Goal: Task Accomplishment & Management: Complete application form

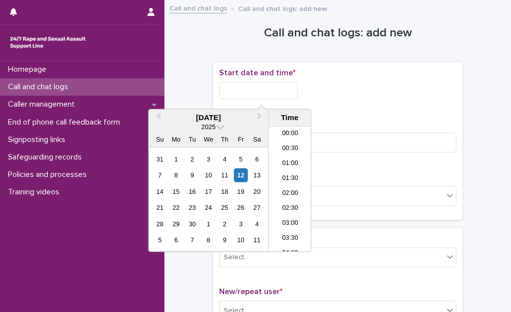
click at [261, 91] on input "text" at bounding box center [258, 90] width 79 height 17
click at [295, 161] on li "20:30" at bounding box center [290, 159] width 42 height 15
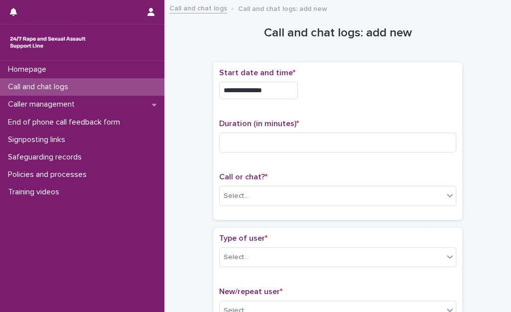
drag, startPoint x: 285, startPoint y: 94, endPoint x: 289, endPoint y: 89, distance: 6.8
click at [285, 94] on input "**********" at bounding box center [258, 90] width 79 height 17
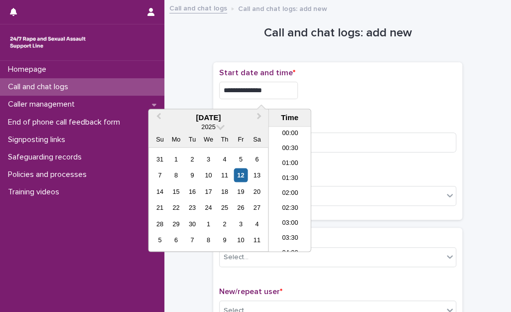
scroll to position [558, 0]
type input "**********"
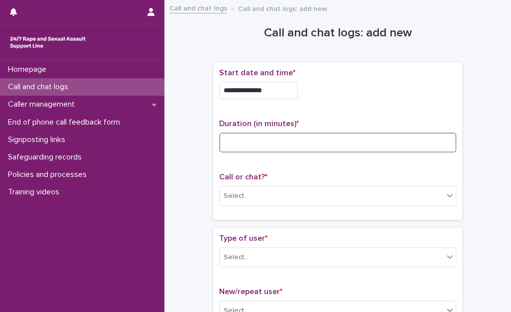
click at [435, 148] on input at bounding box center [337, 143] width 237 height 20
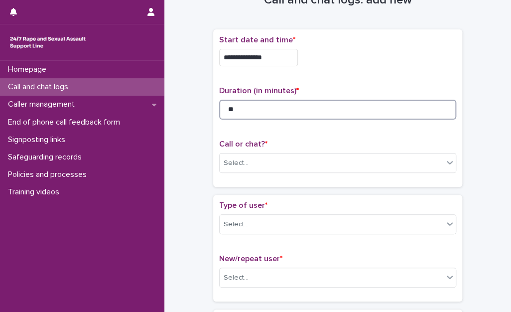
scroll to position [100, 0]
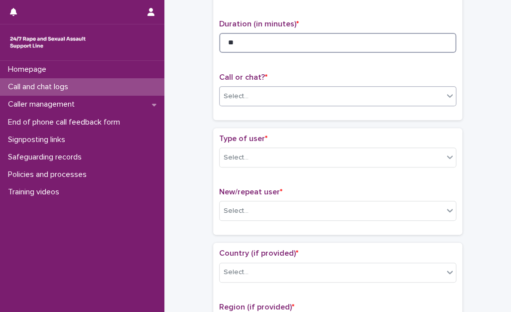
type input "**"
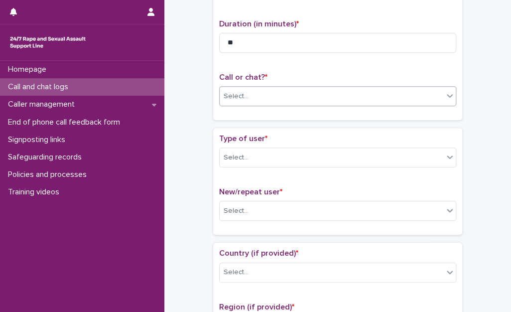
click at [333, 93] on div "Select..." at bounding box center [332, 96] width 224 height 16
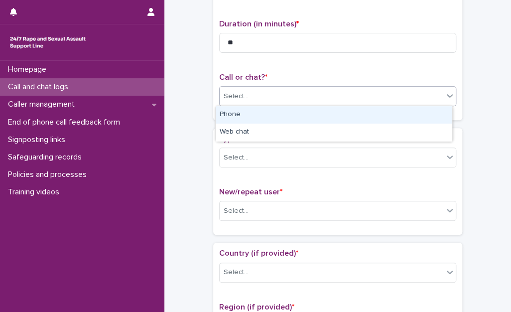
click at [291, 118] on div "Phone" at bounding box center [334, 114] width 236 height 17
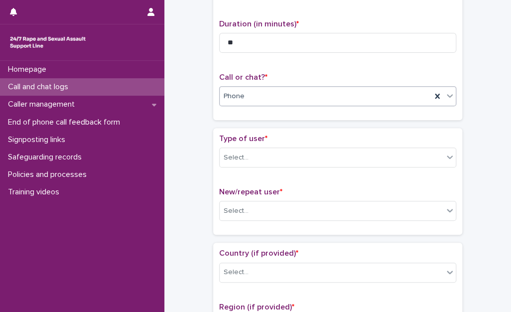
scroll to position [149, 0]
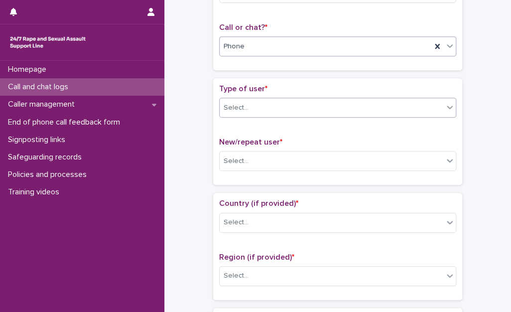
click at [290, 104] on div "Select..." at bounding box center [332, 108] width 224 height 16
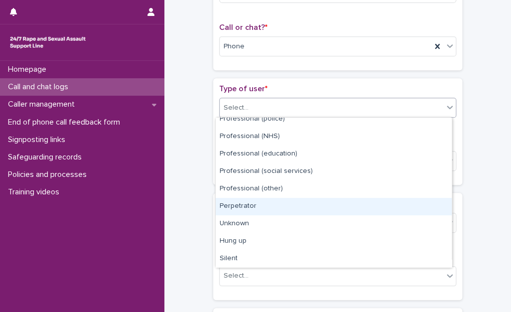
scroll to position [0, 0]
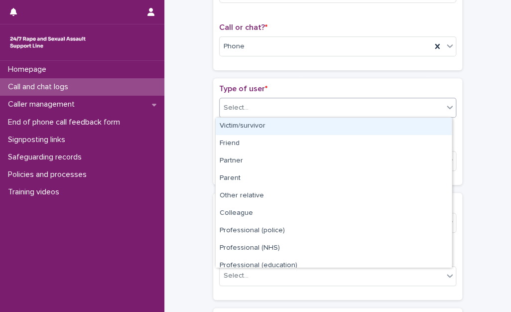
click at [284, 124] on div "Victim/survivor" at bounding box center [334, 126] width 236 height 17
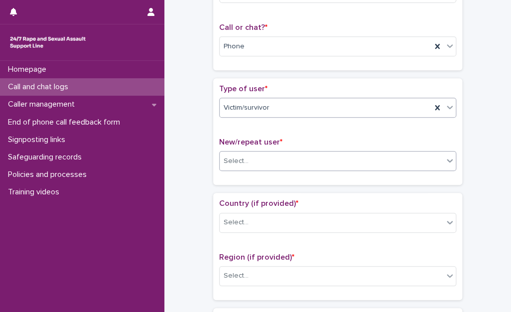
click at [281, 156] on div "Select..." at bounding box center [332, 161] width 224 height 16
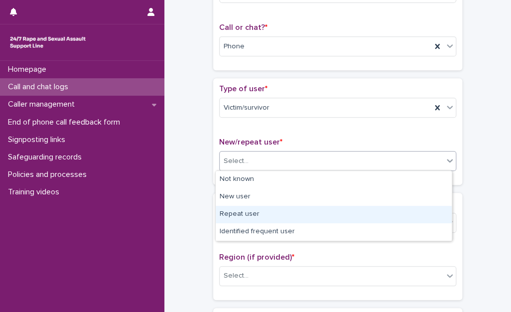
click at [281, 210] on div "Repeat user" at bounding box center [334, 214] width 236 height 17
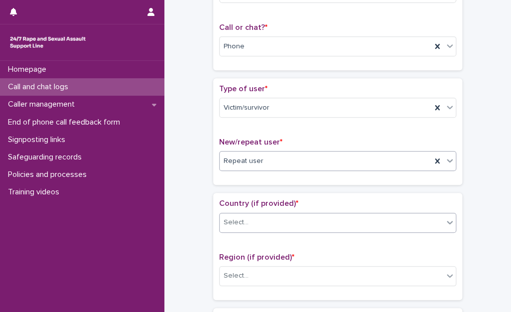
click at [281, 222] on div "Select..." at bounding box center [332, 222] width 224 height 16
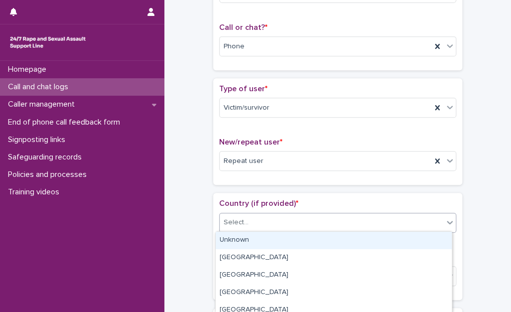
click at [276, 241] on div "Unknown" at bounding box center [334, 240] width 236 height 17
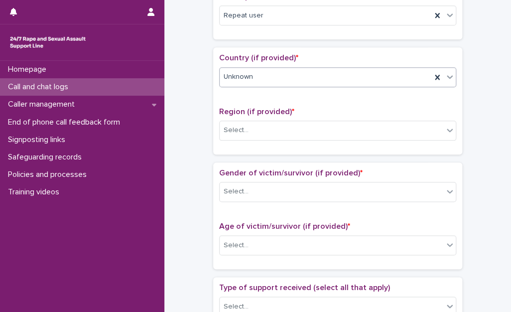
scroll to position [299, 0]
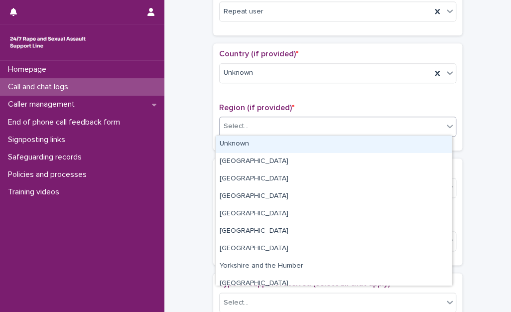
click at [263, 118] on div "Select..." at bounding box center [332, 126] width 224 height 16
click at [264, 138] on div "Unknown" at bounding box center [334, 144] width 236 height 17
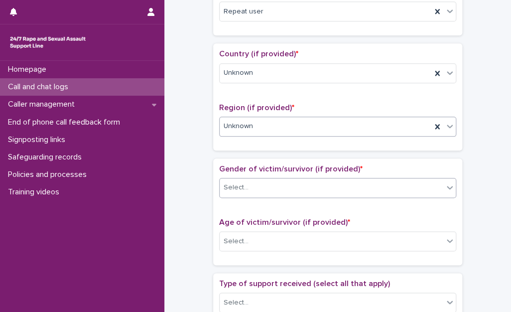
click at [274, 187] on div "Select..." at bounding box center [332, 187] width 224 height 16
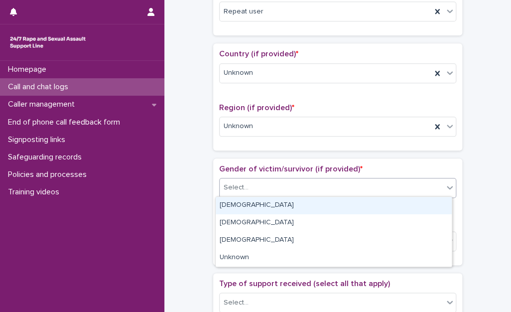
click at [275, 204] on div "[DEMOGRAPHIC_DATA]" at bounding box center [334, 205] width 236 height 17
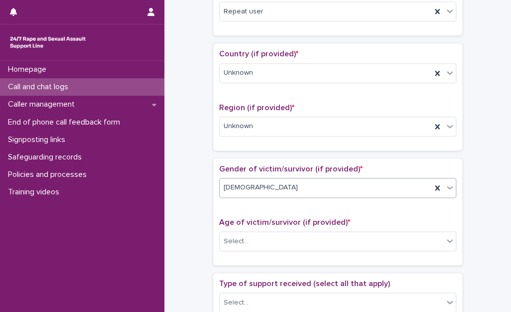
scroll to position [349, 0]
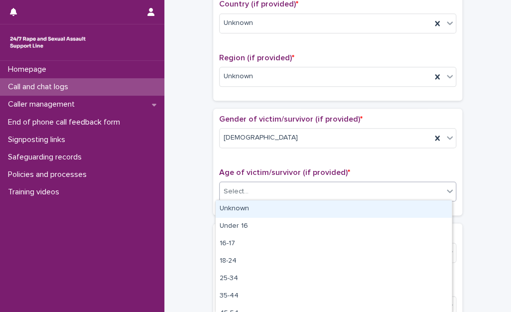
click at [269, 184] on div "Select..." at bounding box center [332, 191] width 224 height 16
click at [273, 204] on div "Unknown" at bounding box center [334, 208] width 236 height 17
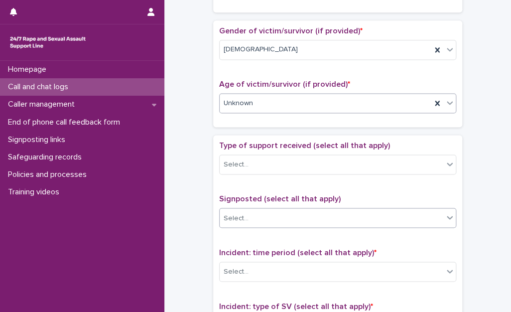
scroll to position [448, 0]
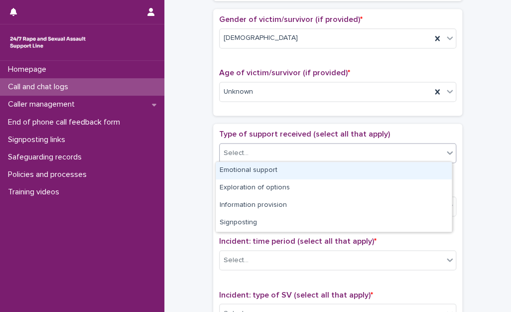
click at [263, 156] on div "Select..." at bounding box center [332, 153] width 224 height 16
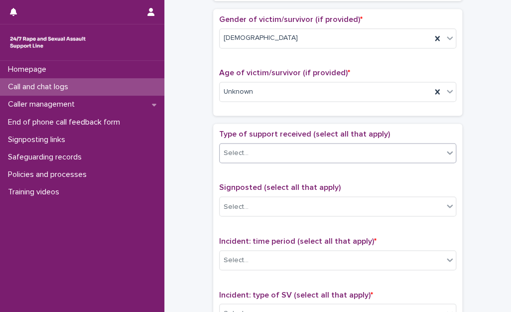
click at [263, 156] on div "Select..." at bounding box center [332, 153] width 224 height 16
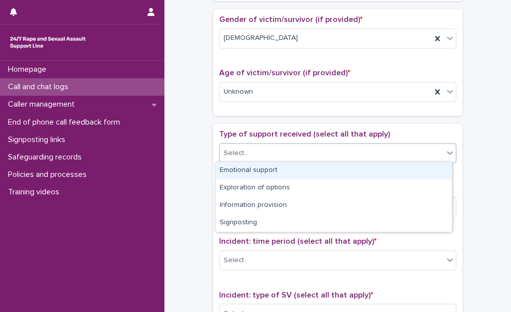
click at [263, 156] on div "Select..." at bounding box center [332, 153] width 224 height 16
click at [266, 170] on div "Emotional support" at bounding box center [334, 170] width 236 height 17
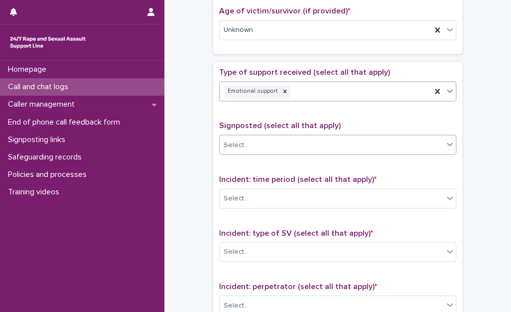
scroll to position [548, 0]
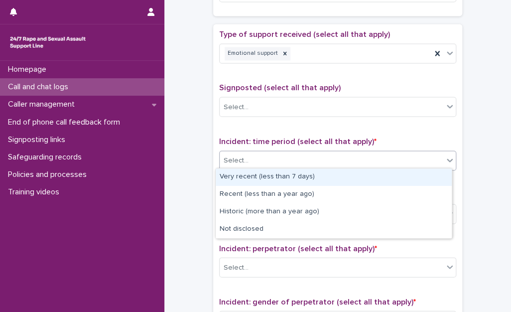
click at [259, 162] on div "Select..." at bounding box center [332, 160] width 224 height 16
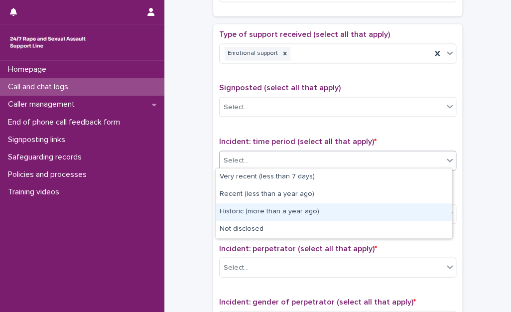
click at [245, 209] on div "Historic (more than a year ago)" at bounding box center [334, 211] width 236 height 17
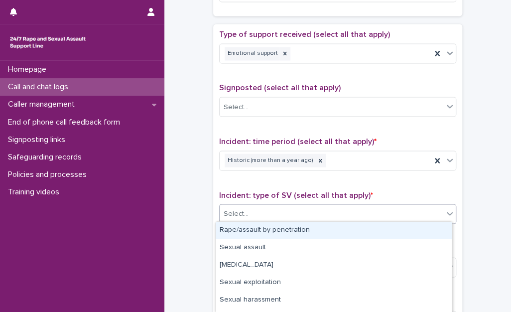
click at [247, 214] on div "Select..." at bounding box center [332, 213] width 224 height 16
click at [247, 229] on div "Rape/assault by penetration" at bounding box center [334, 230] width 236 height 17
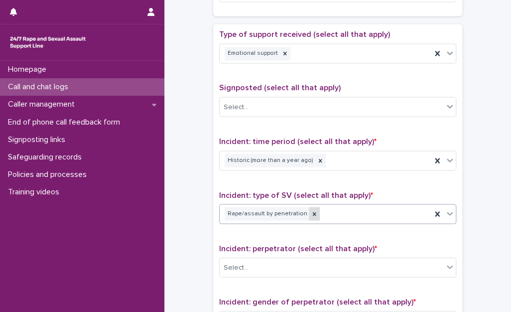
click at [309, 215] on div at bounding box center [314, 213] width 11 height 13
click at [305, 212] on div "Select..." at bounding box center [332, 213] width 224 height 16
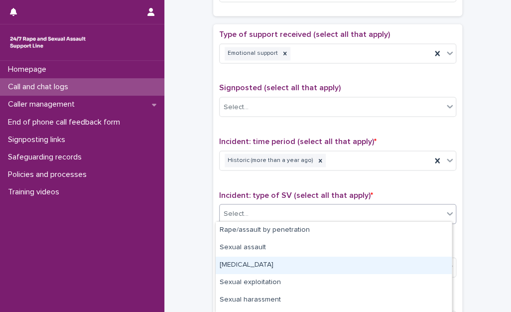
click at [276, 261] on div "[MEDICAL_DATA]" at bounding box center [334, 265] width 236 height 17
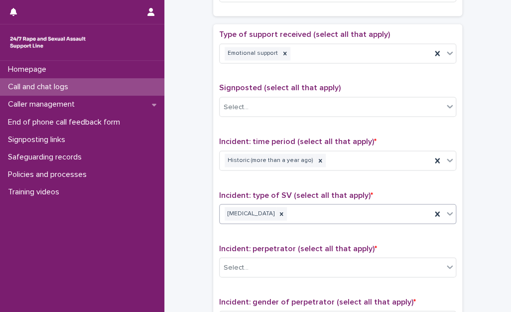
drag, startPoint x: 360, startPoint y: 215, endPoint x: 353, endPoint y: 220, distance: 8.2
click at [359, 215] on div "[MEDICAL_DATA]" at bounding box center [326, 213] width 212 height 17
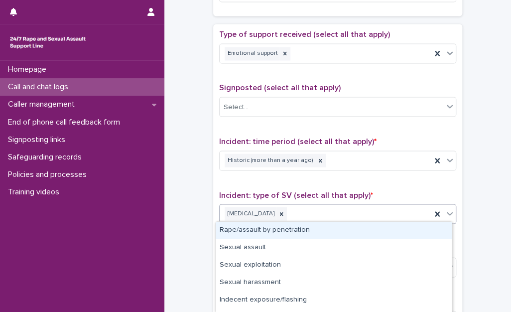
click at [332, 210] on div "[MEDICAL_DATA]" at bounding box center [326, 213] width 212 height 17
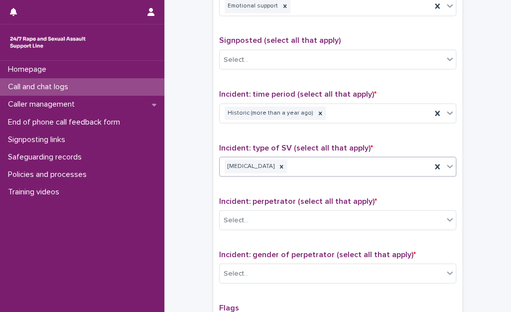
scroll to position [698, 0]
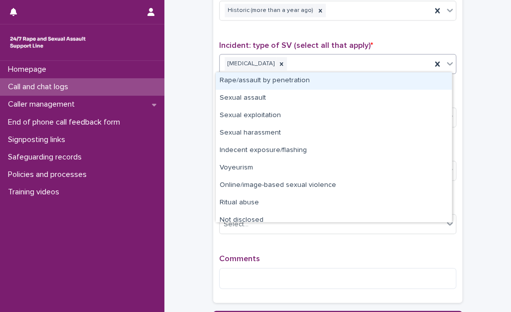
click at [304, 70] on div "[MEDICAL_DATA]" at bounding box center [337, 64] width 237 height 20
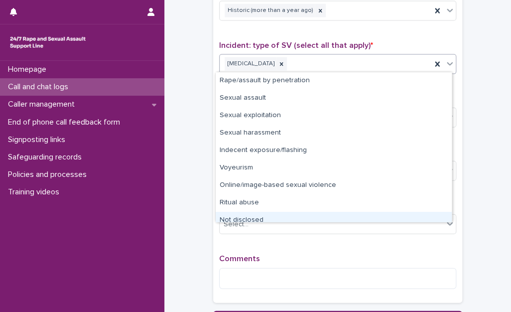
scroll to position [7, 0]
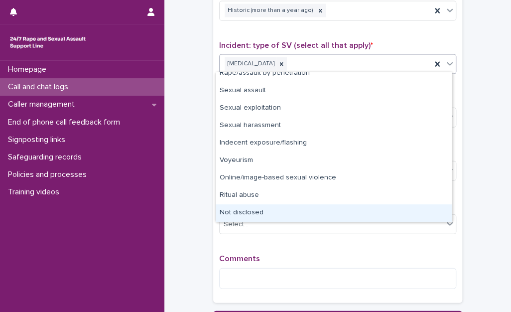
click at [247, 218] on div "Not disclosed" at bounding box center [334, 212] width 236 height 17
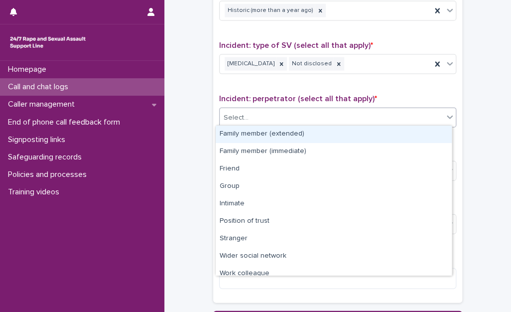
click at [272, 122] on div "Select..." at bounding box center [332, 118] width 224 height 16
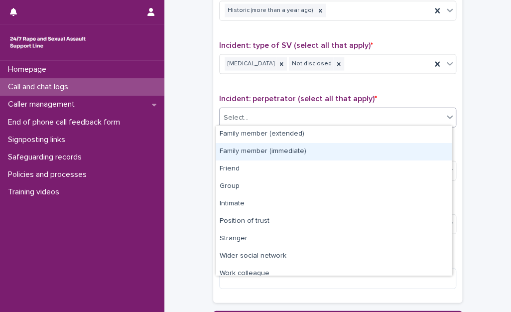
click at [274, 156] on div "Family member (immediate)" at bounding box center [334, 151] width 236 height 17
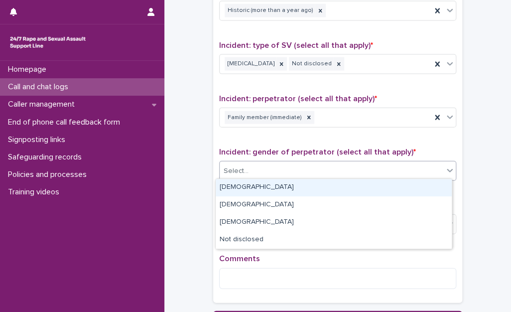
drag, startPoint x: 325, startPoint y: 173, endPoint x: 315, endPoint y: 186, distance: 17.0
click at [325, 173] on div "Select..." at bounding box center [332, 171] width 224 height 16
click at [242, 188] on div "[DEMOGRAPHIC_DATA]" at bounding box center [334, 187] width 236 height 17
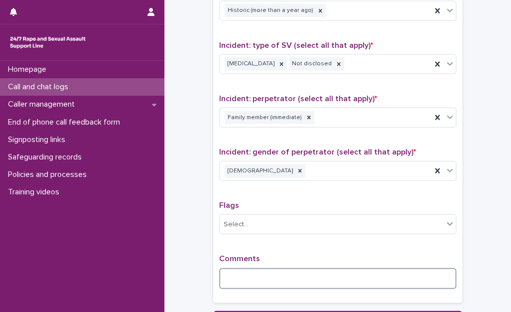
click at [245, 273] on textarea at bounding box center [337, 278] width 237 height 21
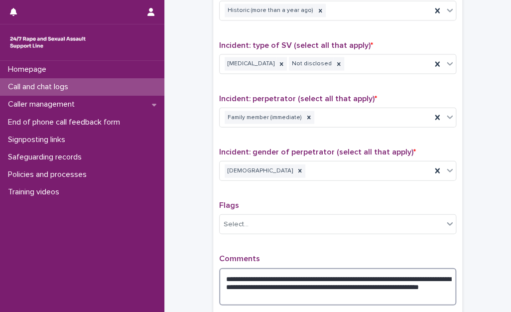
drag, startPoint x: 345, startPoint y: 283, endPoint x: 316, endPoint y: 280, distance: 29.1
click at [315, 280] on textarea "**********" at bounding box center [337, 287] width 237 height 38
click at [317, 281] on textarea "**********" at bounding box center [337, 287] width 237 height 38
click at [321, 285] on textarea "**********" at bounding box center [337, 287] width 237 height 38
click at [338, 288] on textarea "**********" at bounding box center [337, 287] width 237 height 38
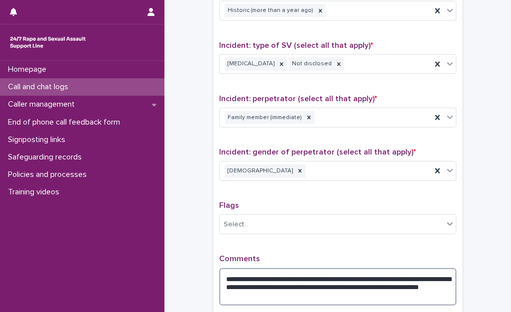
drag, startPoint x: 346, startPoint y: 285, endPoint x: 316, endPoint y: 284, distance: 29.9
click at [316, 284] on textarea "**********" at bounding box center [337, 287] width 237 height 38
click at [343, 291] on textarea "**********" at bounding box center [337, 287] width 237 height 38
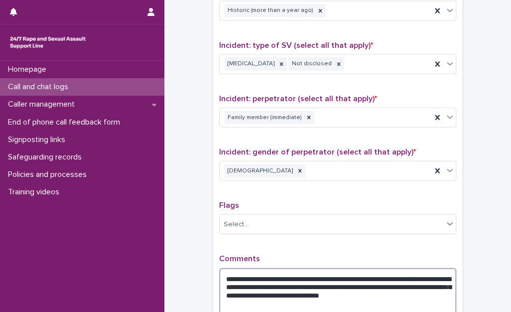
click at [365, 302] on textarea "**********" at bounding box center [337, 291] width 237 height 46
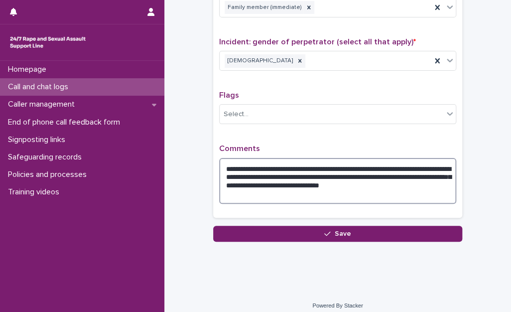
scroll to position [813, 0]
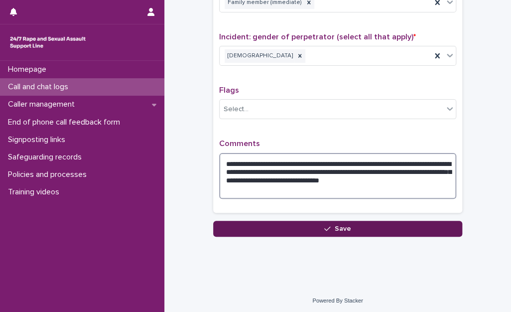
type textarea "**********"
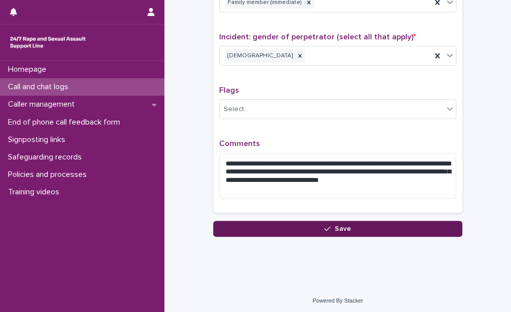
click at [329, 225] on div "button" at bounding box center [329, 228] width 10 height 7
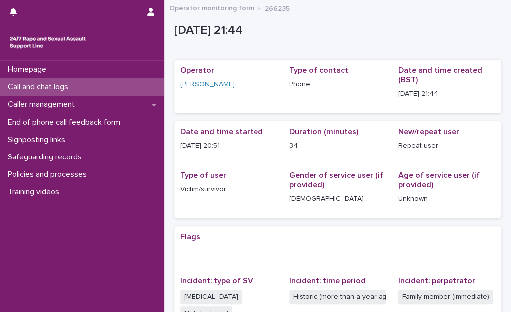
click at [138, 92] on div "Call and chat logs" at bounding box center [82, 86] width 164 height 17
